Goal: Information Seeking & Learning: Understand process/instructions

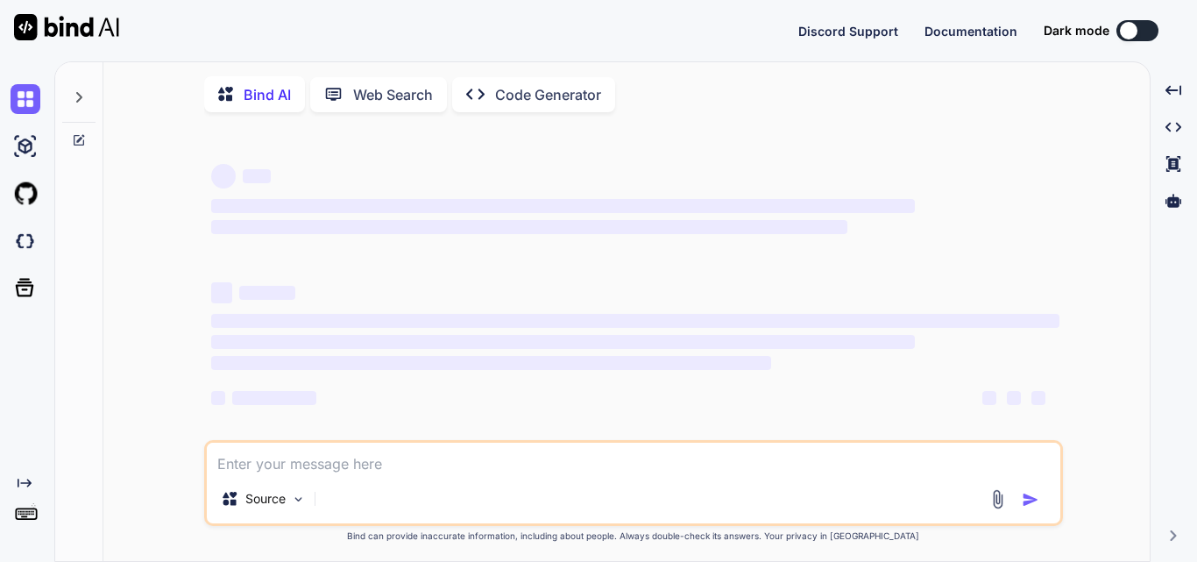
type textarea "x"
type textarea "h"
type textarea "x"
type textarea "ho"
type textarea "x"
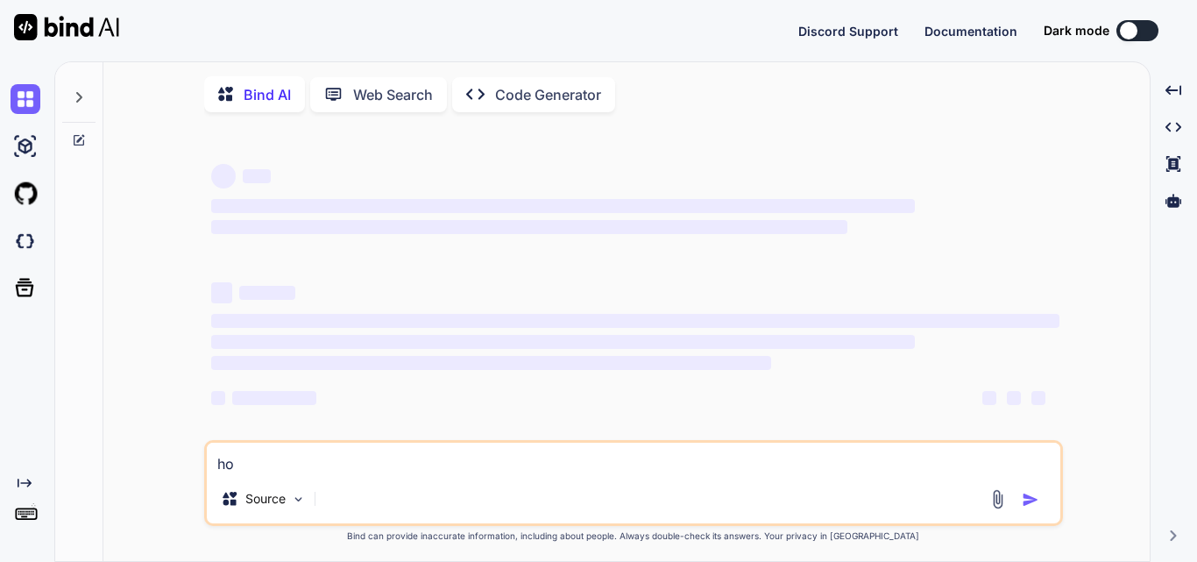
type textarea "how"
type textarea "x"
type textarea "how"
type textarea "x"
type textarea "how t"
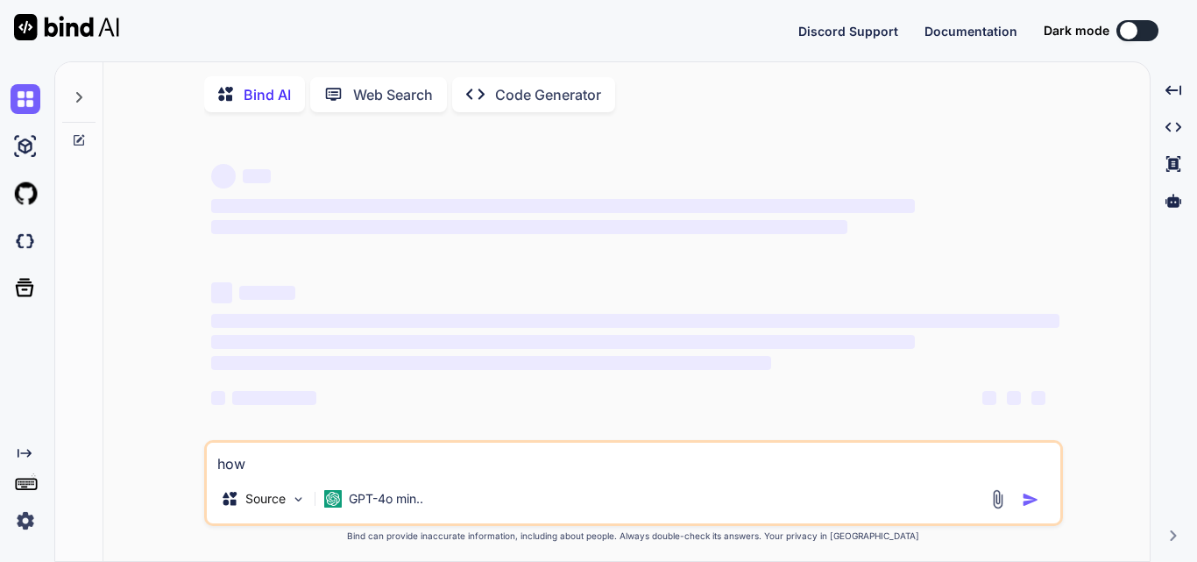
type textarea "x"
type textarea "how to"
type textarea "x"
type textarea "how to"
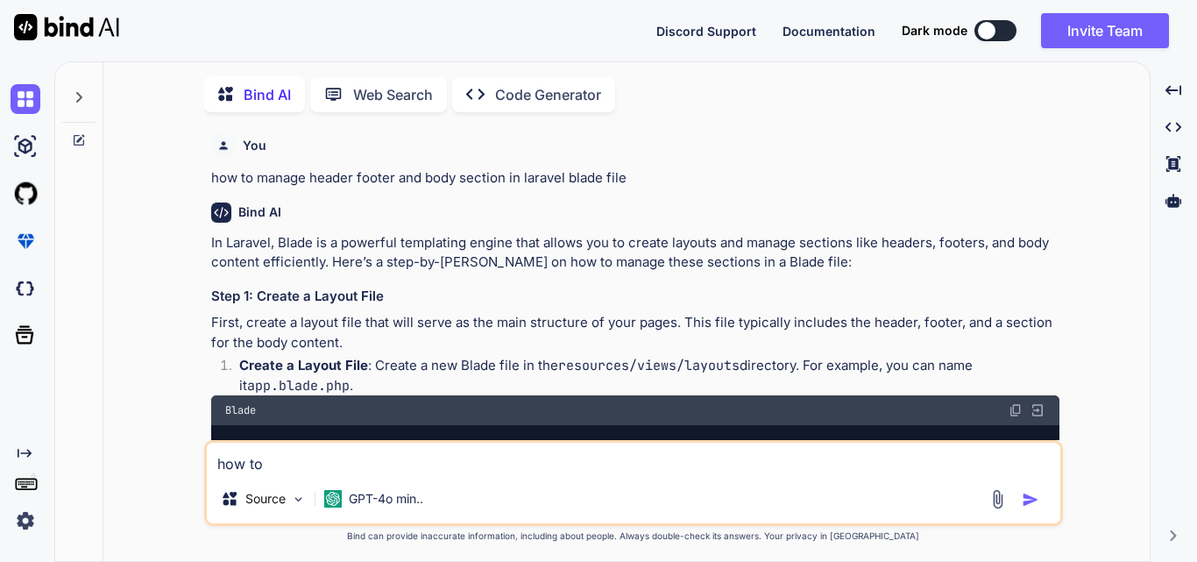
scroll to position [7, 0]
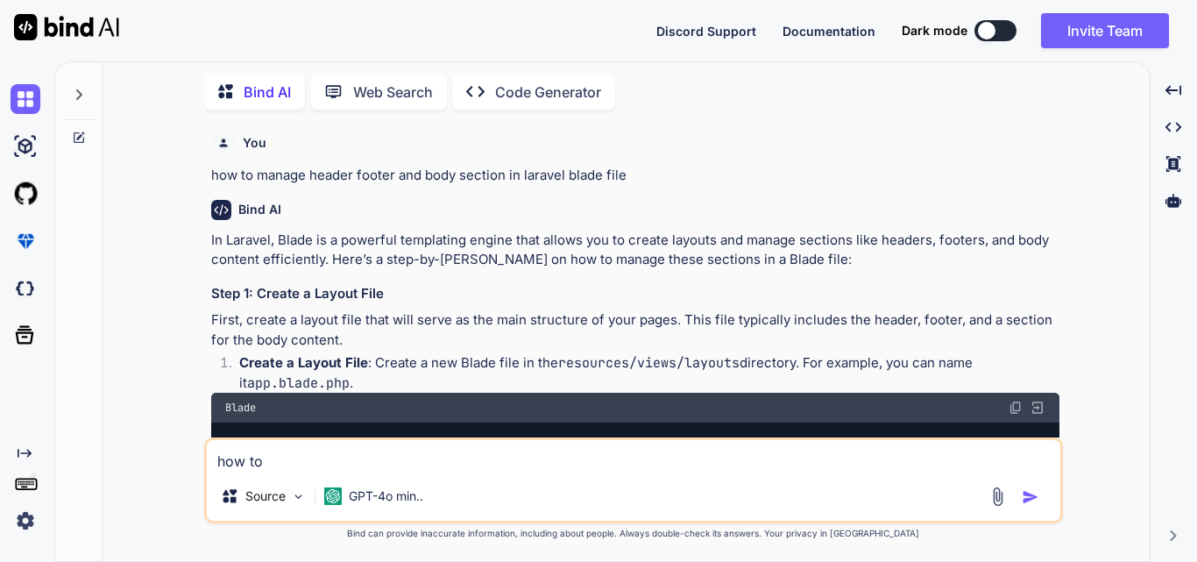
type textarea "x"
type textarea "how to c"
type textarea "x"
type textarea "how to ch"
type textarea "x"
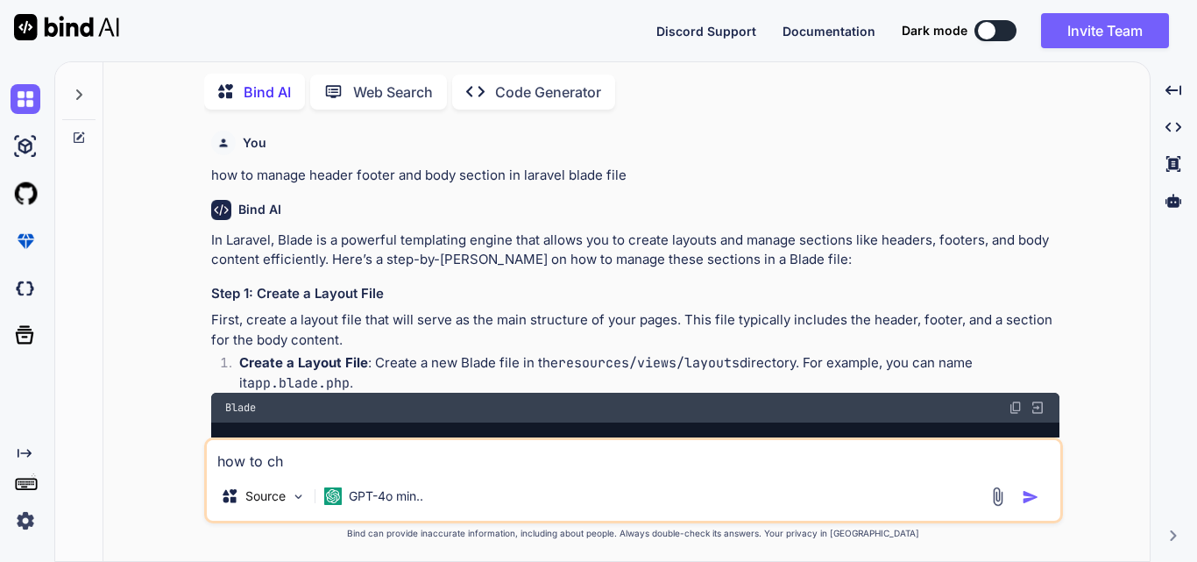
type textarea "how to cha"
type textarea "x"
type textarea "how to [PERSON_NAME]"
type textarea "x"
type textarea "how to [PERSON_NAME]"
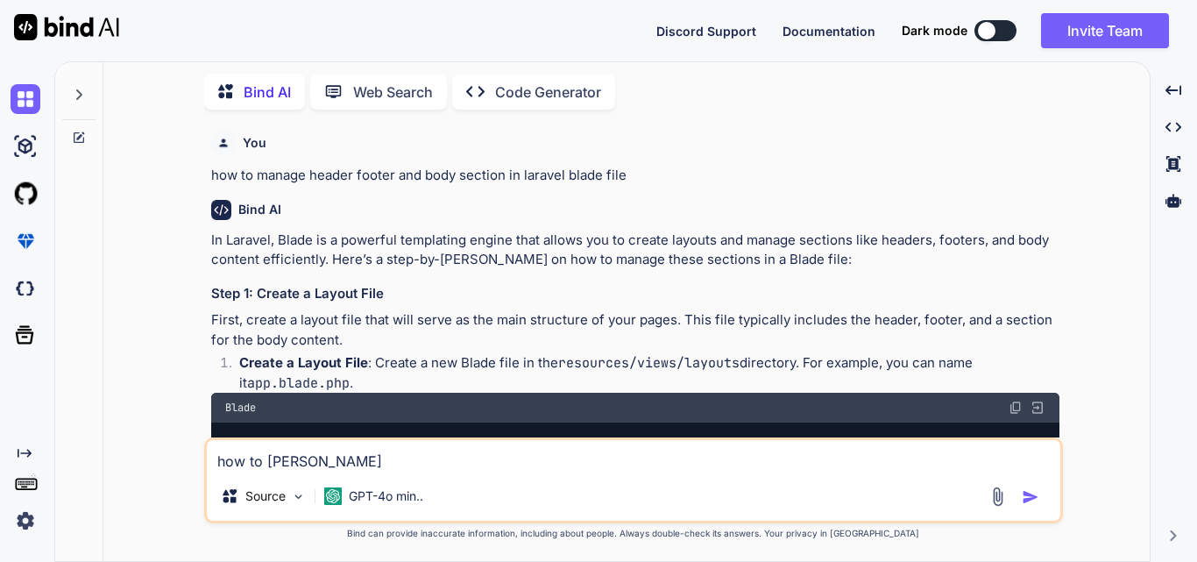
type textarea "x"
type textarea "how to change"
type textarea "x"
type textarea "how to change"
type textarea "x"
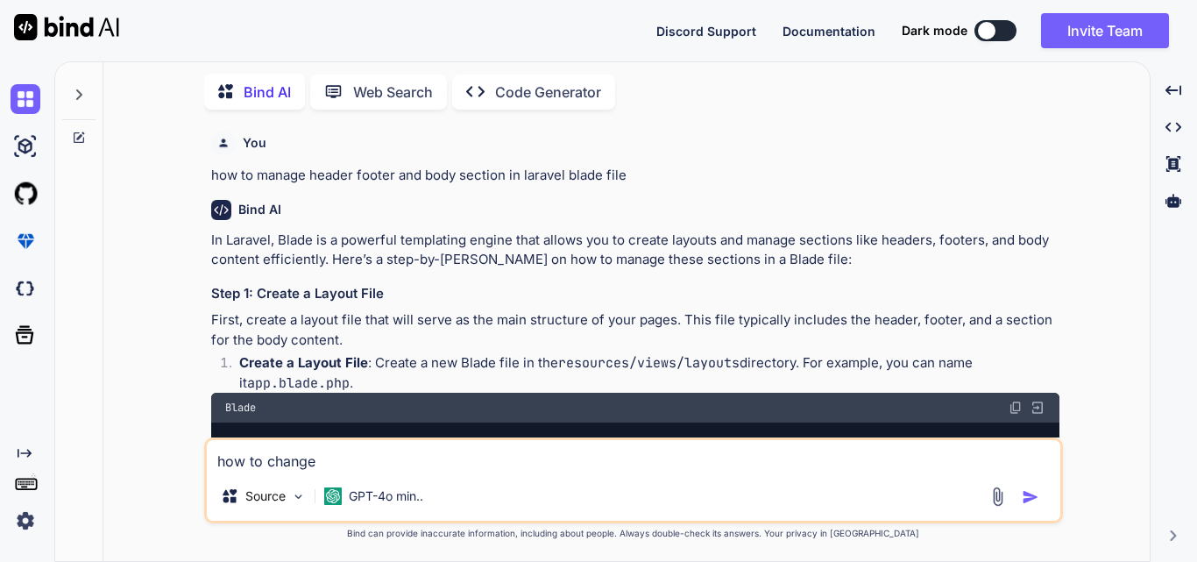
type textarea "how to change t"
type textarea "x"
type textarea "how to change th"
type textarea "x"
type textarea "how to change thi"
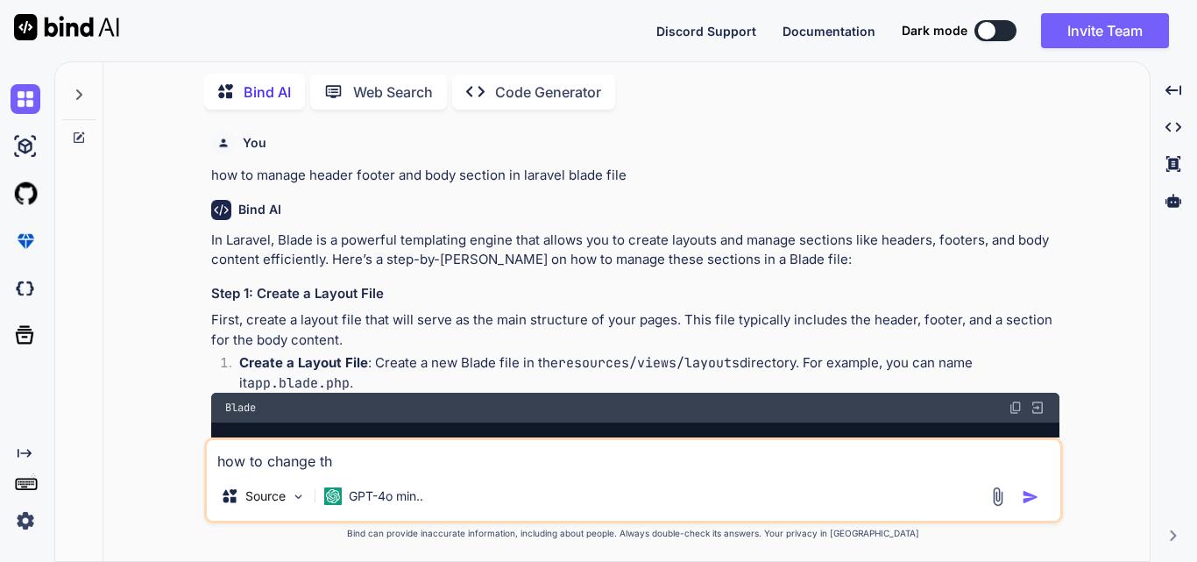
type textarea "x"
type textarea "how to change this"
type textarea "x"
type textarea "how to change this"
type textarea "x"
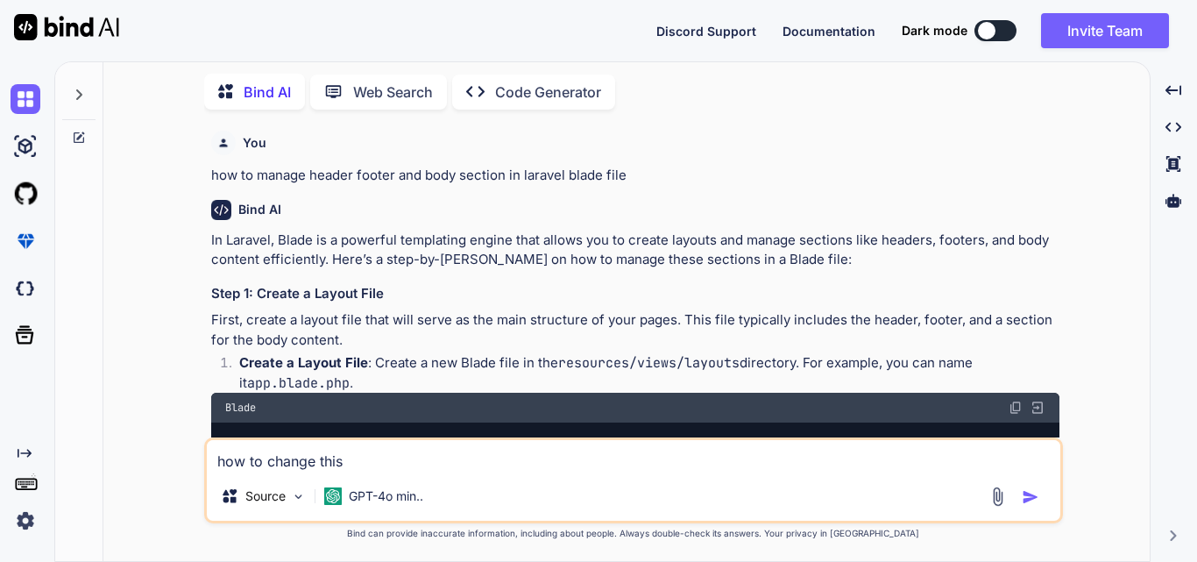
type textarea "how to change this f"
type textarea "x"
type textarea "how to change this fo"
type textarea "x"
type textarea "how to change this for"
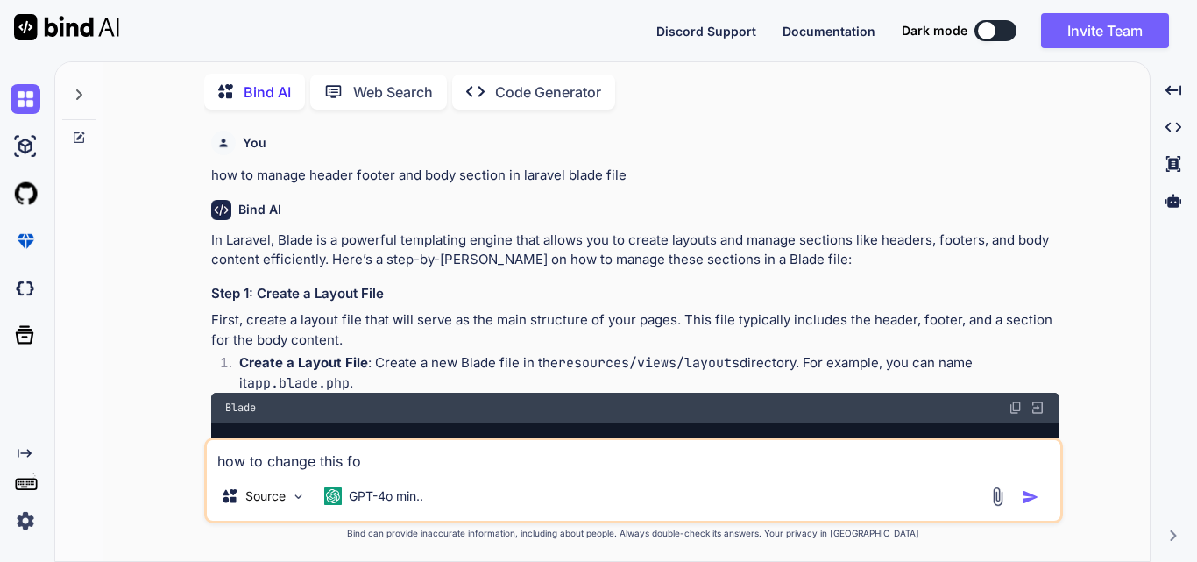
type textarea "x"
type textarea "how to change this for"
type textarea "x"
type textarea "how to change this for t"
type textarea "x"
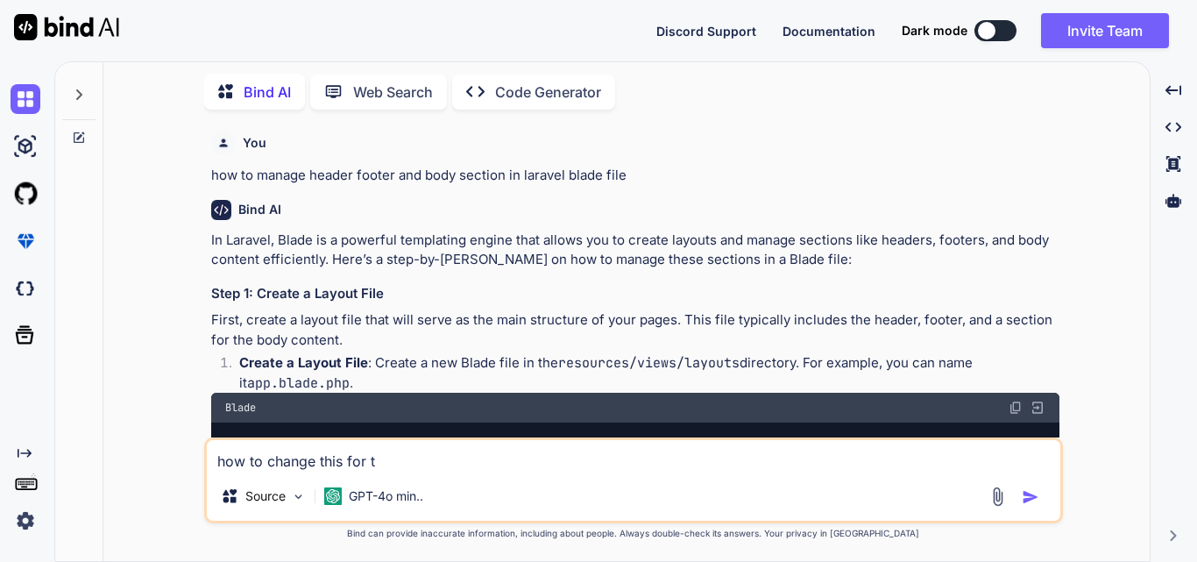
type textarea "how to change this for th"
type textarea "x"
type textarea "how to change this for the"
type textarea "x"
type textarea "how to change this for the"
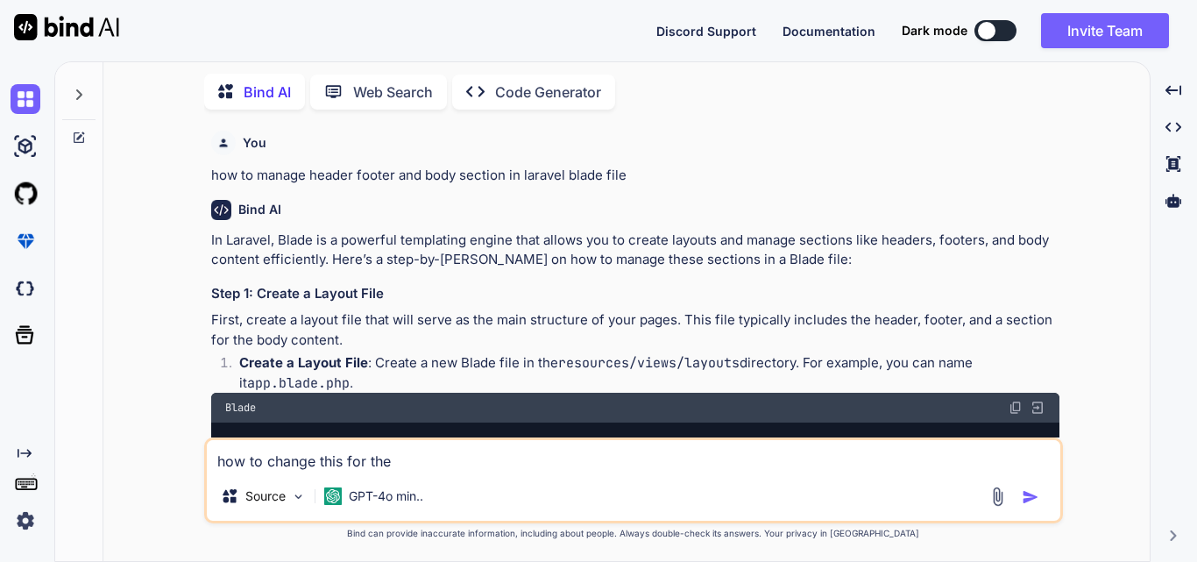
type textarea "x"
type textarea "how to change this for the"
type textarea "x"
type textarea "how to change this for th"
type textarea "x"
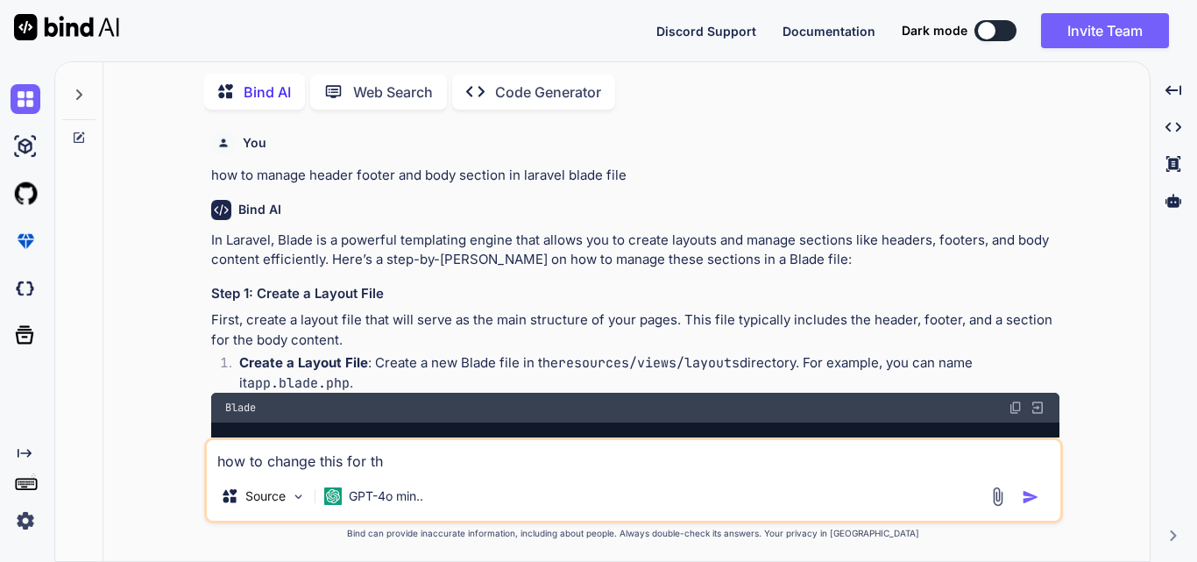
type textarea "how to change this for t"
type textarea "x"
type textarea "how to change this for"
type textarea "x"
type textarea "how to change this for c"
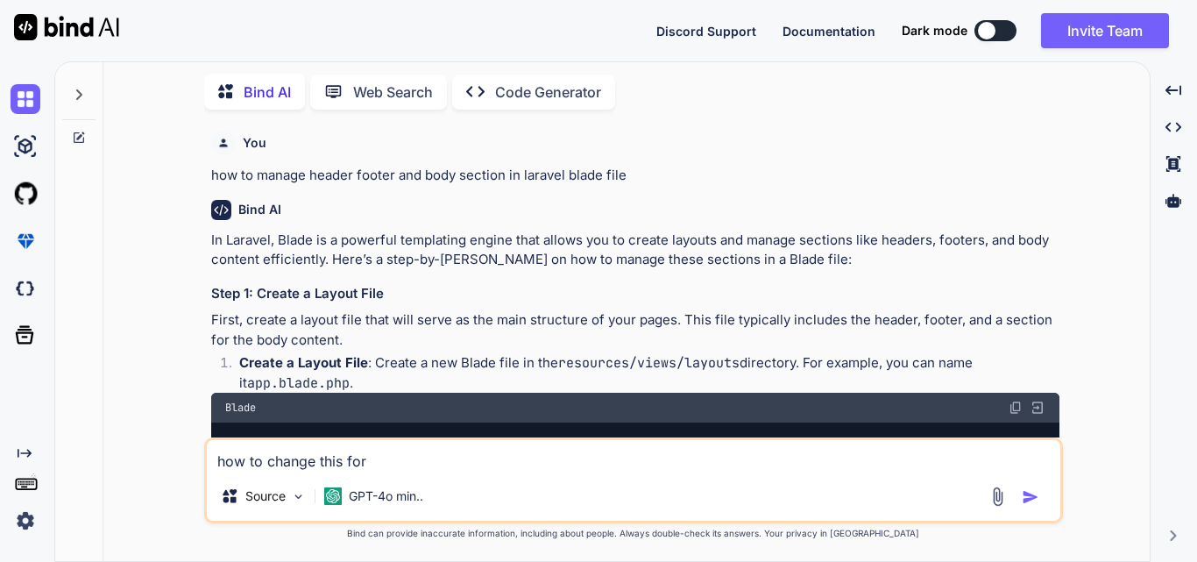
type textarea "x"
type textarea "how to change this for cu"
type textarea "x"
type textarea "how to change this for cus"
type textarea "x"
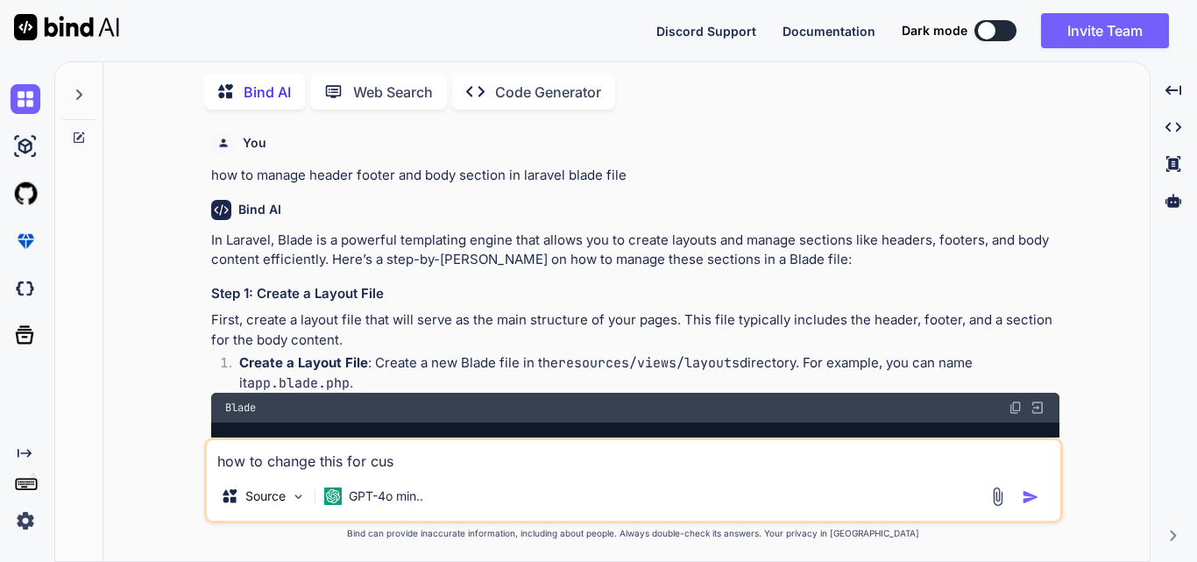
type textarea "how to change this for cust"
type textarea "x"
type textarea "how to change this for custo"
type textarea "x"
type textarea "how to change this for custom"
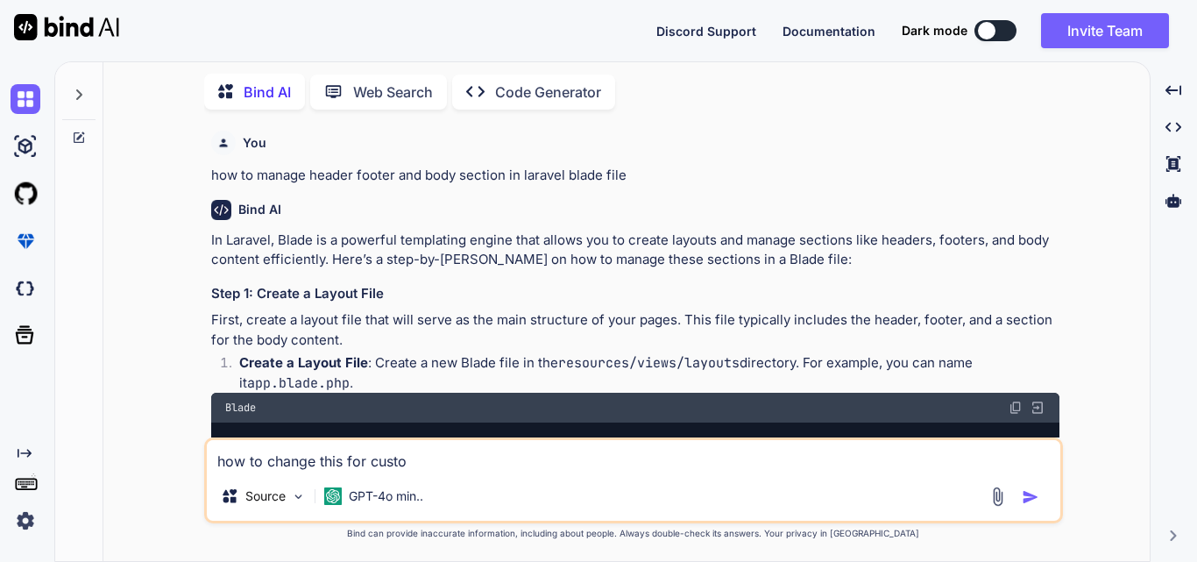
type textarea "x"
type textarea "how to change this for custom"
type textarea "x"
type textarea "how to change this for custom u"
type textarea "x"
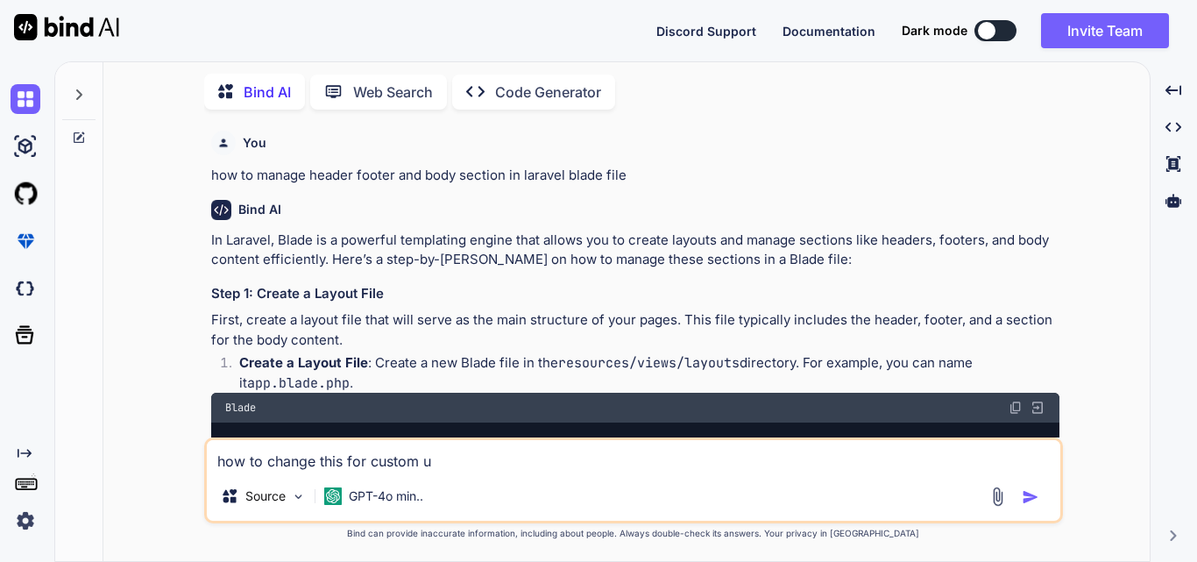
type textarea "how to change this for custom uI"
type textarea "x"
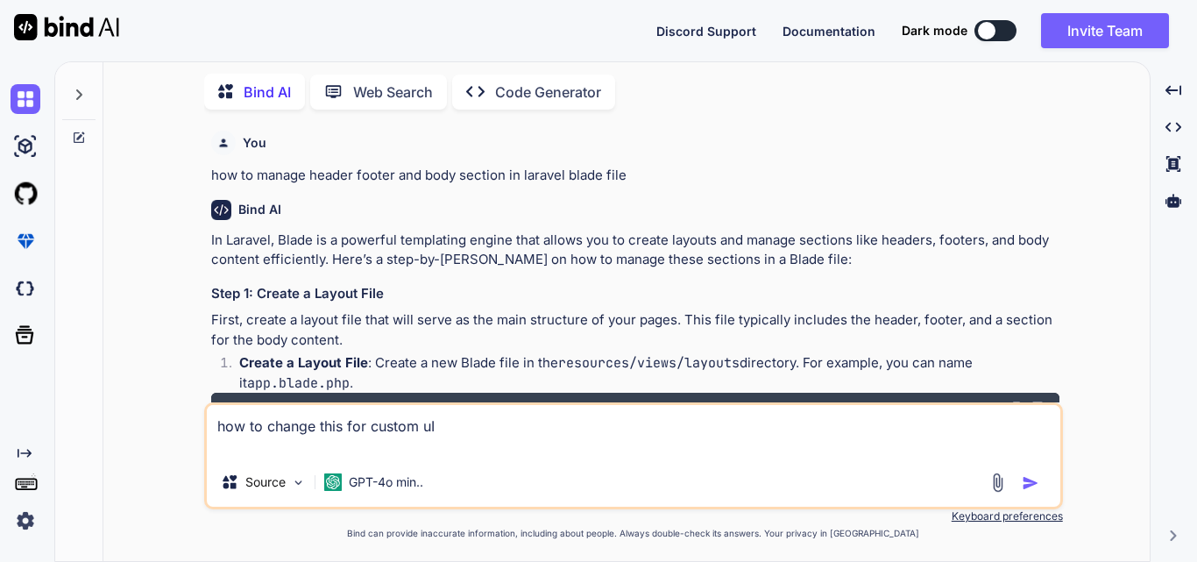
type textarea "how to change this for custom uI public function create(): Response { return In…"
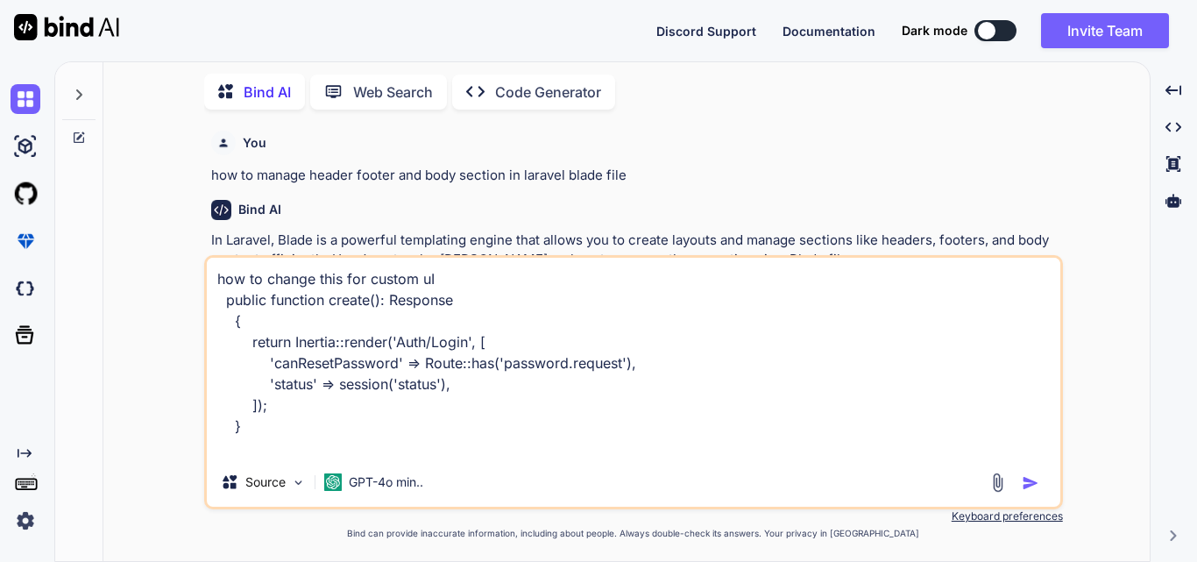
type textarea "x"
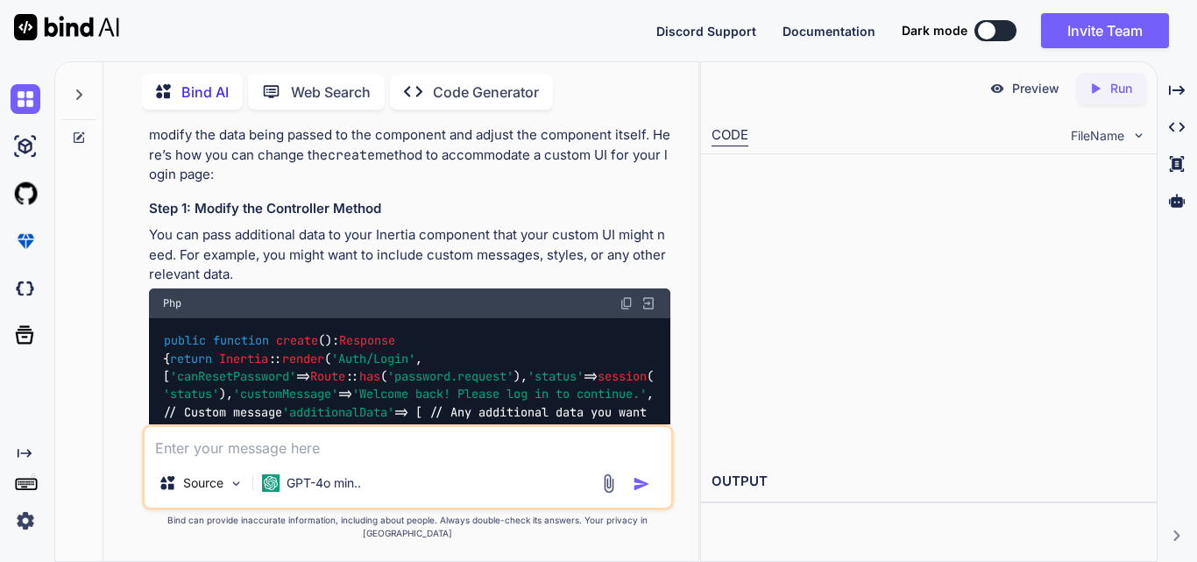
scroll to position [2469, 0]
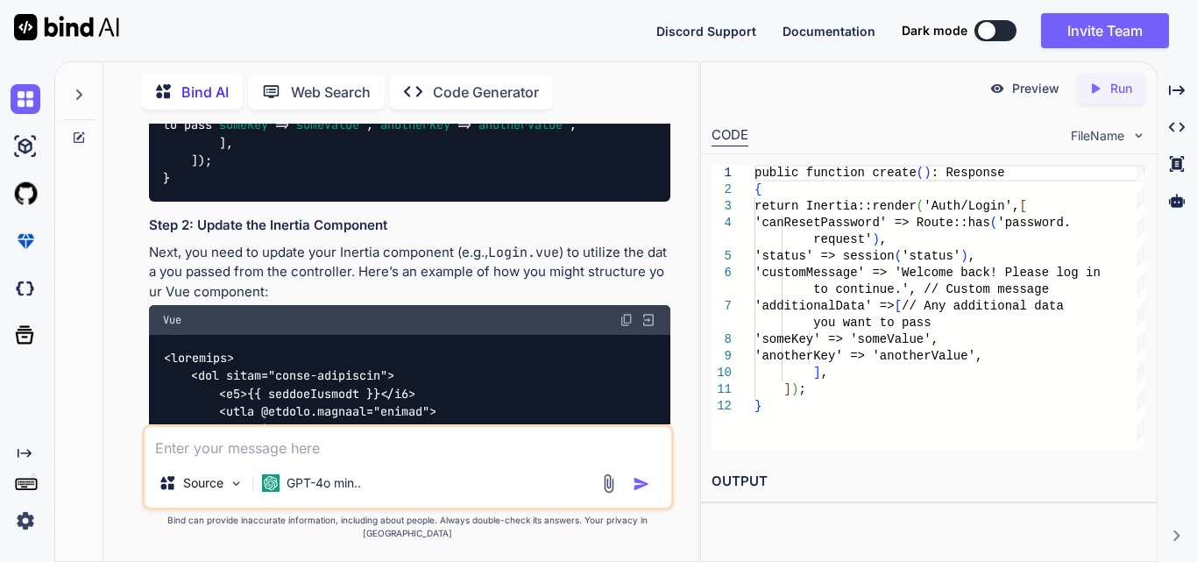
type textarea "x"
click at [1179, 85] on icon "Created with Pixso." at bounding box center [1177, 90] width 16 height 16
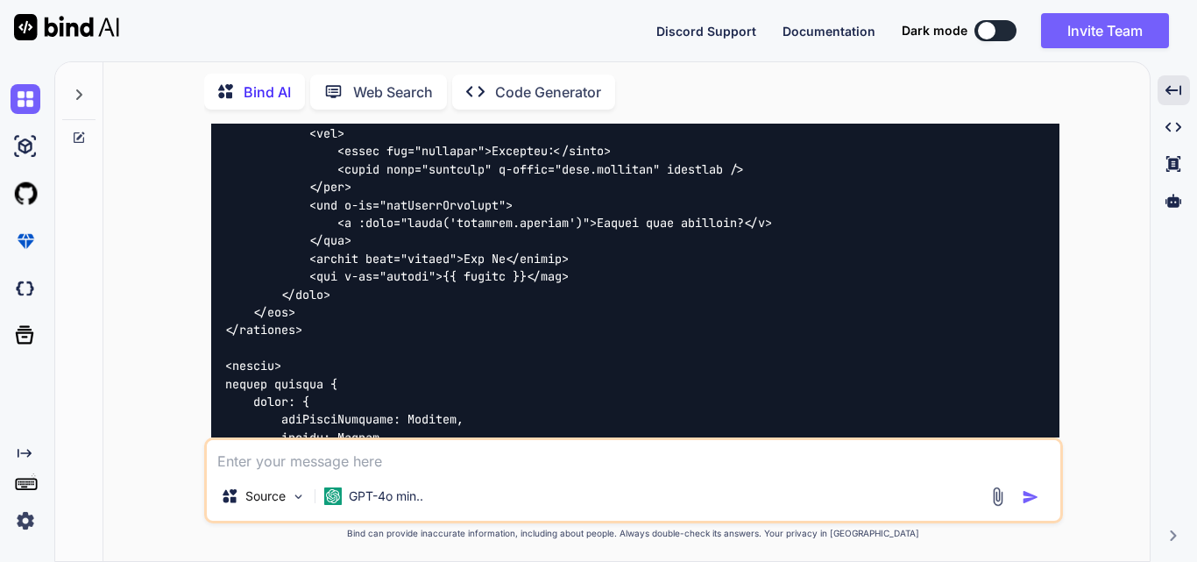
scroll to position [2427, 0]
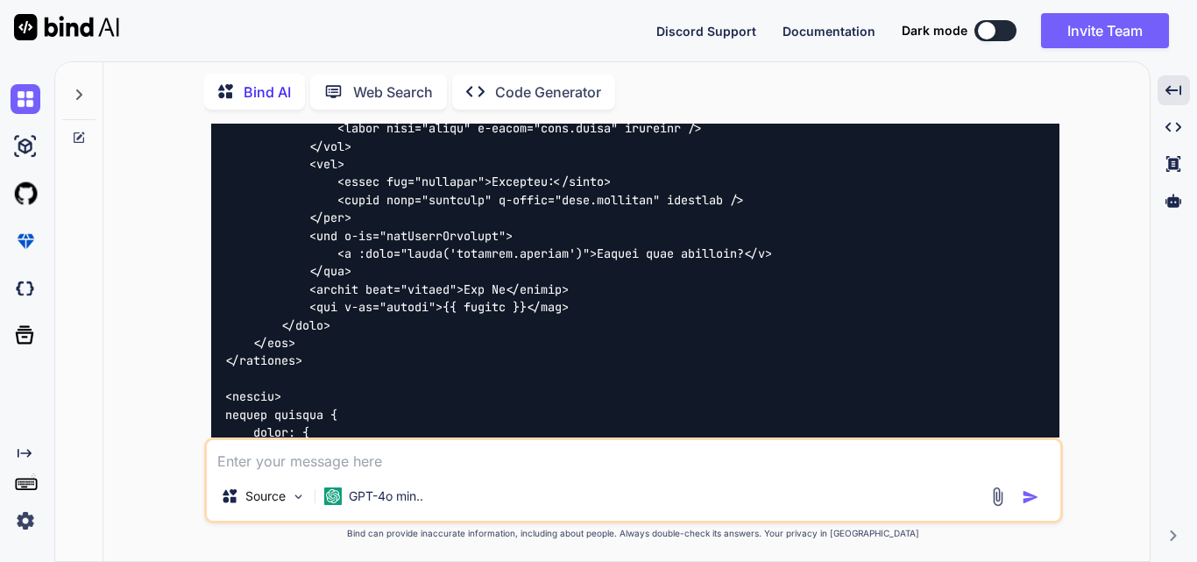
copy code "Login"
